Goal: Information Seeking & Learning: Learn about a topic

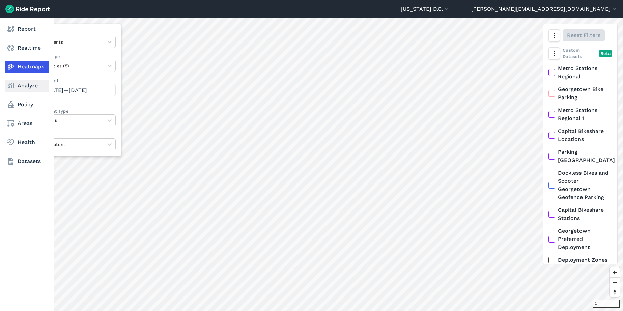
click at [41, 87] on link "Analyze" at bounding box center [27, 86] width 45 height 12
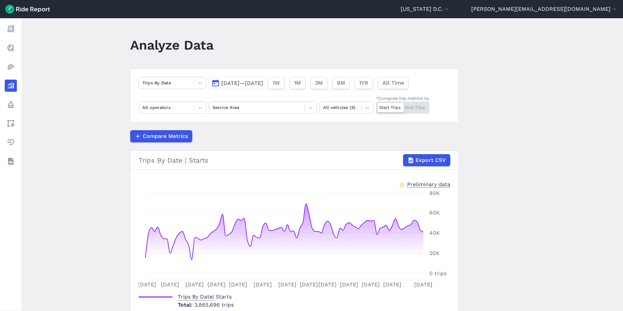
click at [574, 15] on header "[US_STATE] D.C. Capital Bikeshare [US_STATE] D.C. [EMAIL_ADDRESS][DOMAIN_NAME] …" at bounding box center [311, 9] width 623 height 18
click at [575, 12] on button "[PERSON_NAME][EMAIL_ADDRESS][DOMAIN_NAME]" at bounding box center [544, 9] width 146 height 8
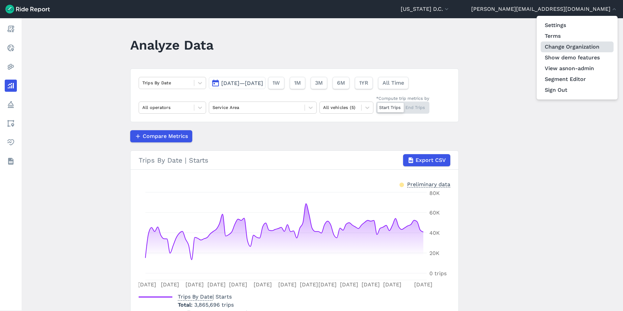
click at [577, 48] on link "Change Organization" at bounding box center [577, 46] width 73 height 11
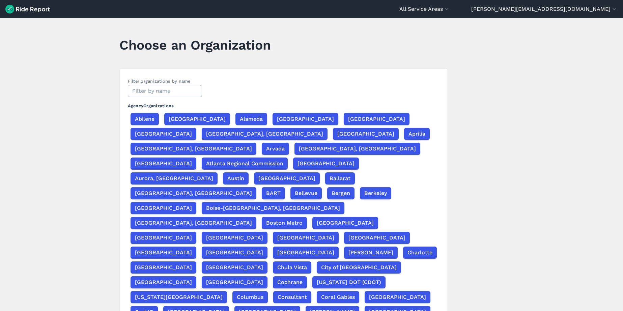
click at [156, 92] on input "text" at bounding box center [165, 91] width 74 height 12
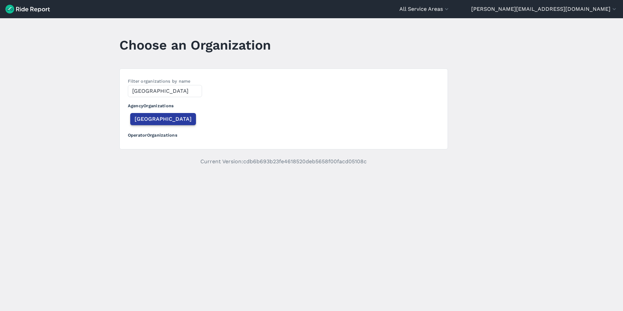
type input "[GEOGRAPHIC_DATA]"
click at [149, 116] on span "[GEOGRAPHIC_DATA]" at bounding box center [163, 119] width 57 height 8
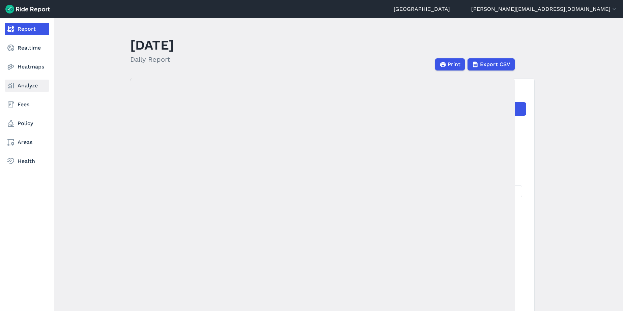
click at [27, 86] on link "Analyze" at bounding box center [27, 86] width 45 height 12
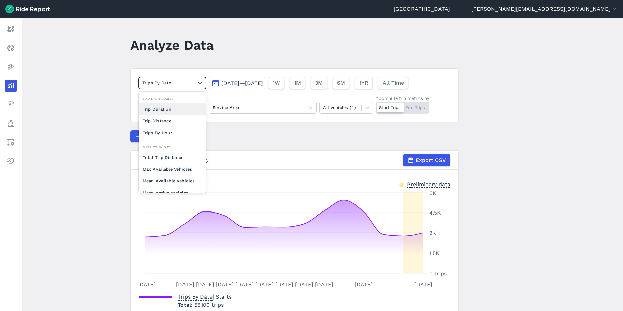
click at [165, 83] on div at bounding box center [166, 83] width 48 height 8
drag, startPoint x: 113, startPoint y: 64, endPoint x: 136, endPoint y: 75, distance: 25.9
click at [113, 64] on main "Analyze Data option Trip Duration focused, 0 of 2. 10 results available. Use Up…" at bounding box center [322, 164] width 601 height 293
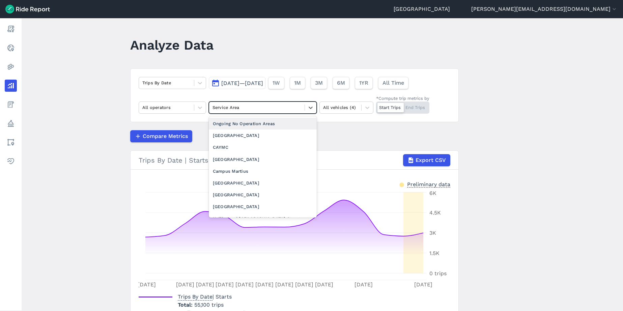
click at [232, 109] on div at bounding box center [256, 108] width 89 height 8
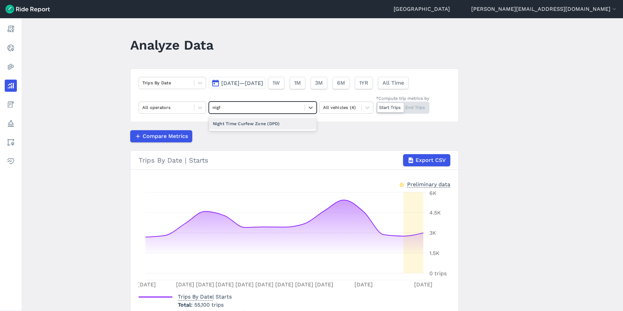
type input "night"
click at [242, 127] on div "Night Time Curfew Zone (DPD)" at bounding box center [263, 124] width 108 height 12
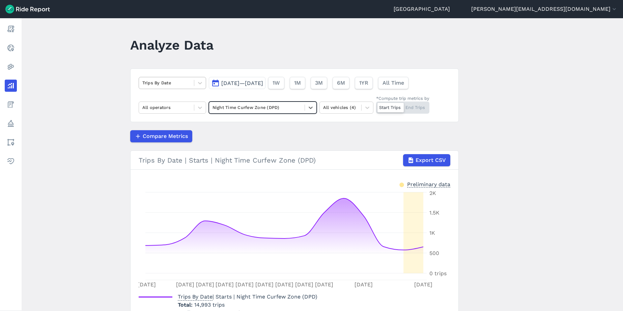
click at [182, 84] on div at bounding box center [166, 83] width 48 height 8
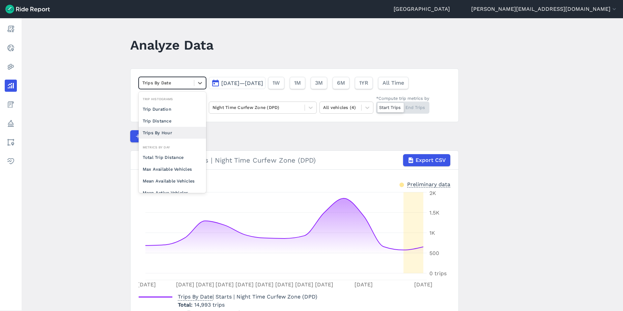
click at [177, 138] on div "Trips By Hour" at bounding box center [172, 133] width 67 height 12
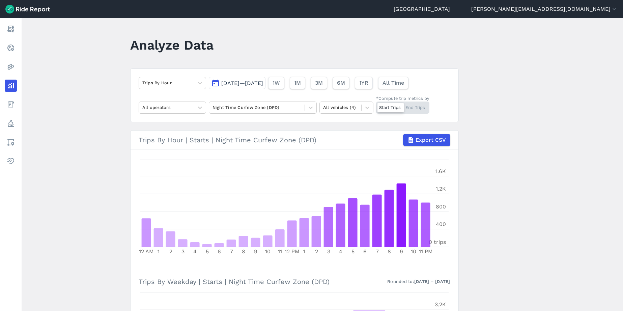
click at [263, 83] on span "[DATE]—[DATE]" at bounding box center [242, 83] width 42 height 6
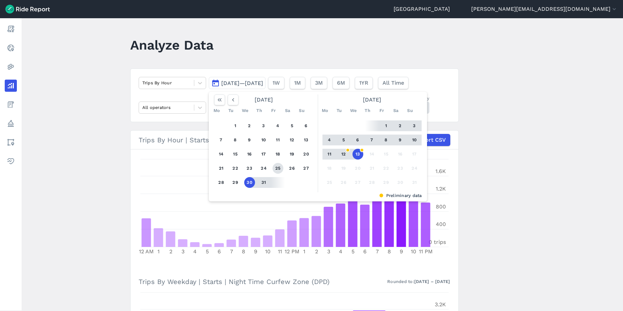
click at [274, 169] on button "25" at bounding box center [278, 168] width 11 height 11
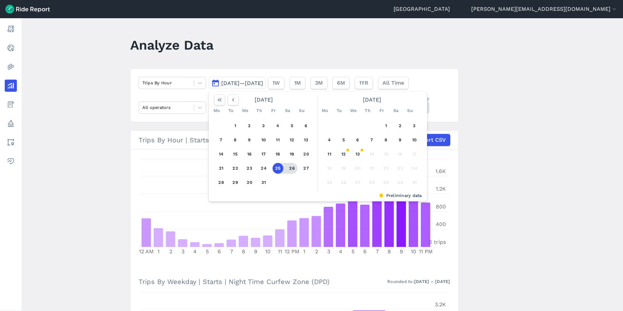
click at [291, 168] on button "26" at bounding box center [292, 168] width 11 height 11
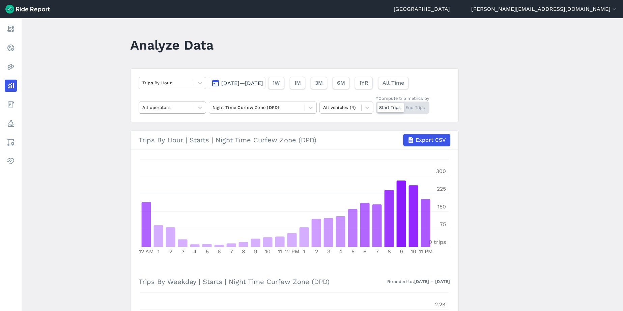
click at [191, 107] on div "All operators" at bounding box center [166, 107] width 55 height 10
click at [175, 135] on div "Lime" at bounding box center [172, 136] width 67 height 12
